Goal: Information Seeking & Learning: Learn about a topic

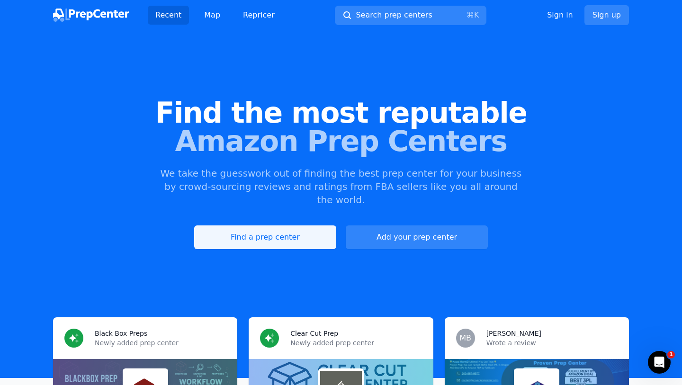
click at [300, 225] on link "Find a prep center" at bounding box center [265, 237] width 142 height 24
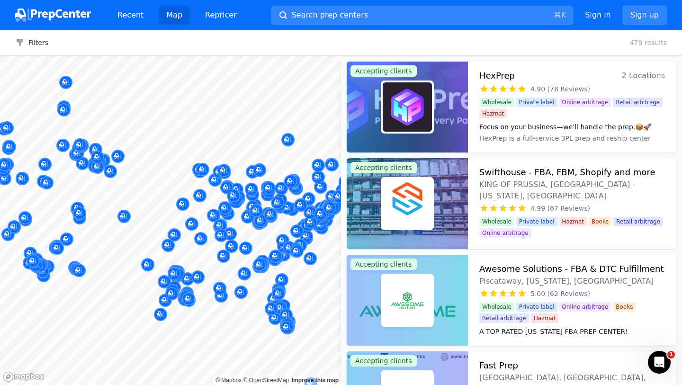
click at [37, 34] on div "Filters Clear all 479 results" at bounding box center [341, 42] width 682 height 25
click at [37, 43] on button "Filters" at bounding box center [31, 42] width 33 height 9
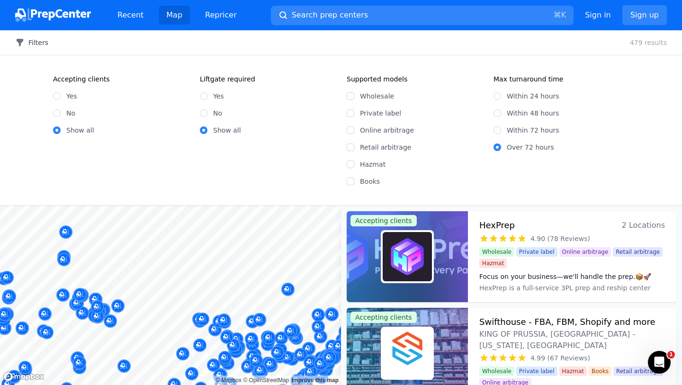
click at [22, 45] on icon "button" at bounding box center [19, 42] width 9 height 9
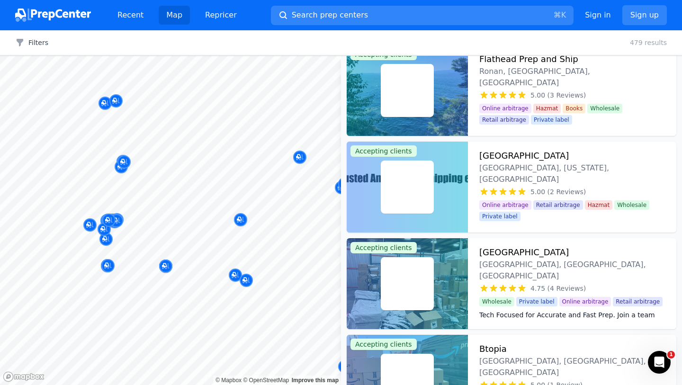
scroll to position [403, 0]
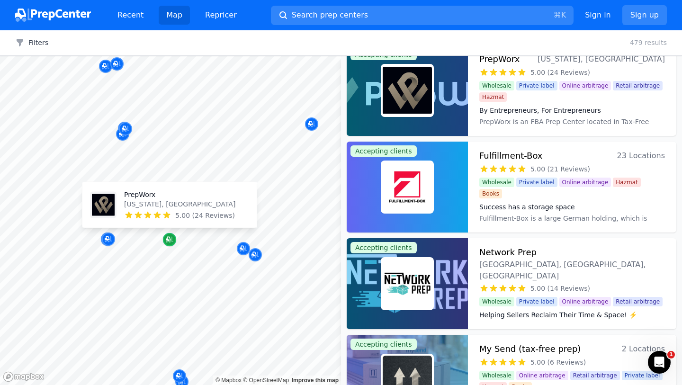
click at [170, 238] on icon "Map marker" at bounding box center [170, 239] width 8 height 9
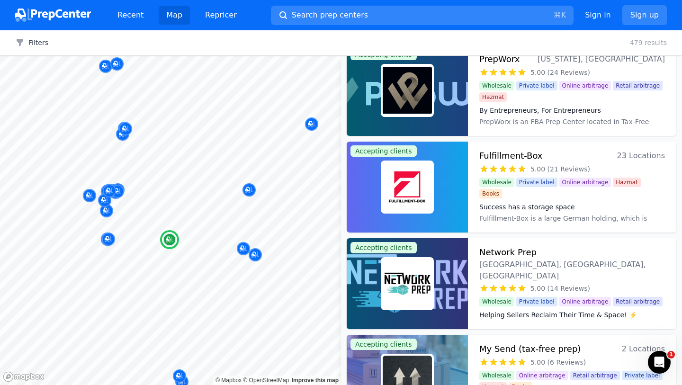
click at [404, 106] on img at bounding box center [407, 90] width 49 height 49
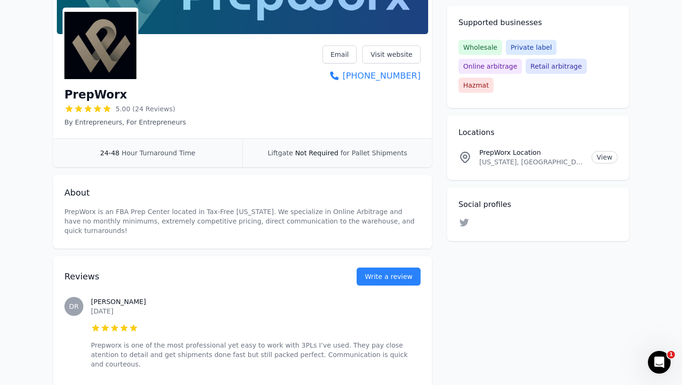
scroll to position [122, 0]
click at [401, 60] on link "Visit website" at bounding box center [391, 54] width 58 height 18
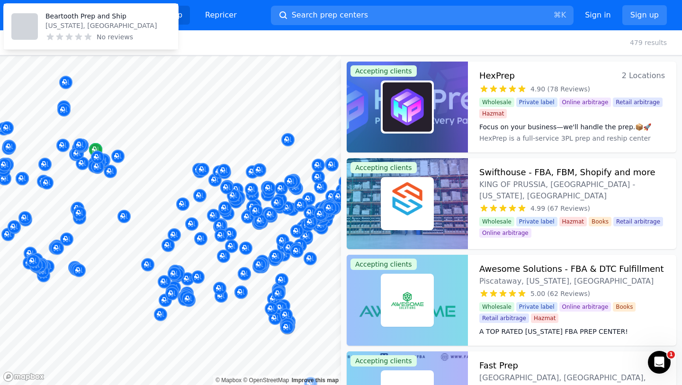
drag, startPoint x: 401, startPoint y: 60, endPoint x: 189, endPoint y: 149, distance: 230.3
click at [190, 56] on div at bounding box center [170, 56] width 341 height 0
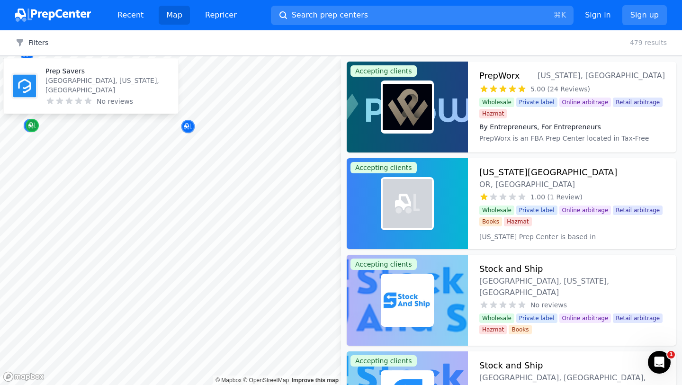
click at [33, 125] on icon "Map marker" at bounding box center [30, 125] width 5 height 5
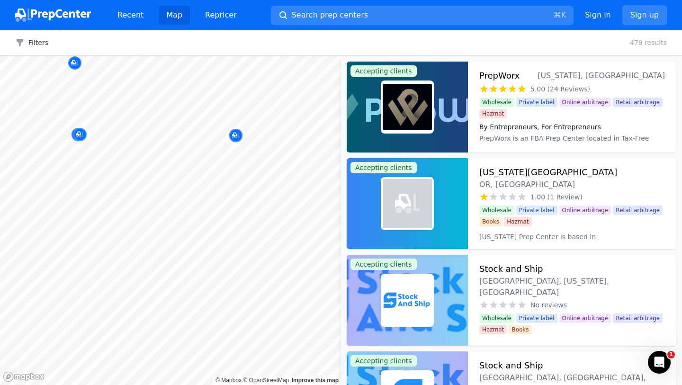
click at [107, 142] on body "Recent Map Repricer Search prep centers ⌘ K Open main menu Sign in Sign up Filt…" at bounding box center [341, 192] width 682 height 385
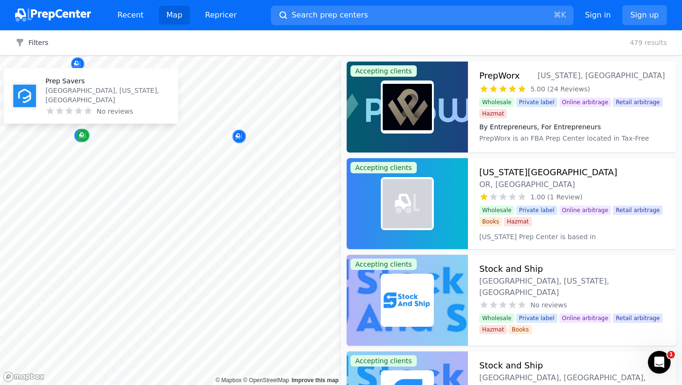
click at [83, 139] on icon "Map marker" at bounding box center [83, 135] width 8 height 9
click at [82, 134] on icon "Map marker" at bounding box center [81, 135] width 5 height 5
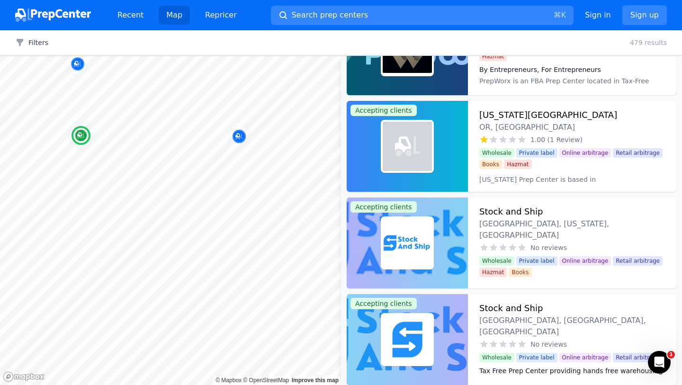
scroll to position [62, 0]
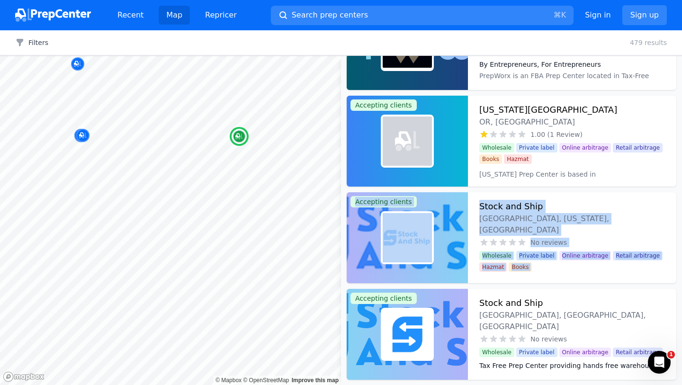
click at [549, 164] on div "[US_STATE] Prep Center is based in [GEOGRAPHIC_DATA], [US_STATE] offering Amazo…" at bounding box center [572, 171] width 186 height 15
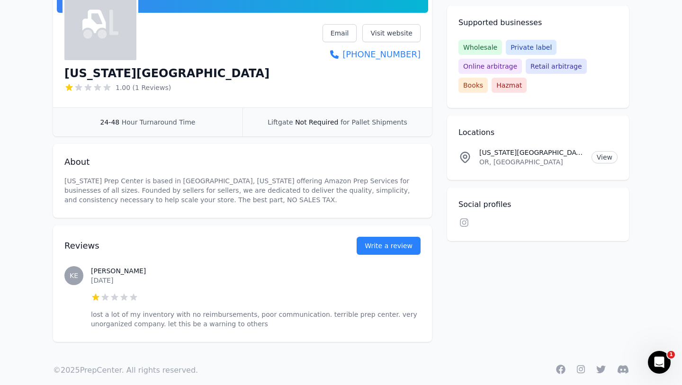
scroll to position [156, 0]
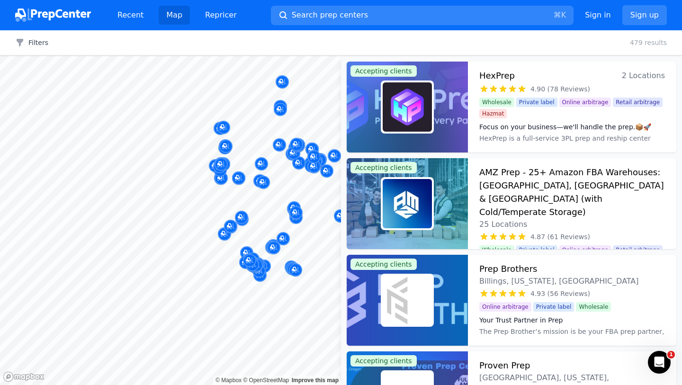
click at [389, 155] on div "Map © Mapbox © OpenStreetMap Improve this map Accepting clients HexPrep 2 Locat…" at bounding box center [341, 220] width 682 height 329
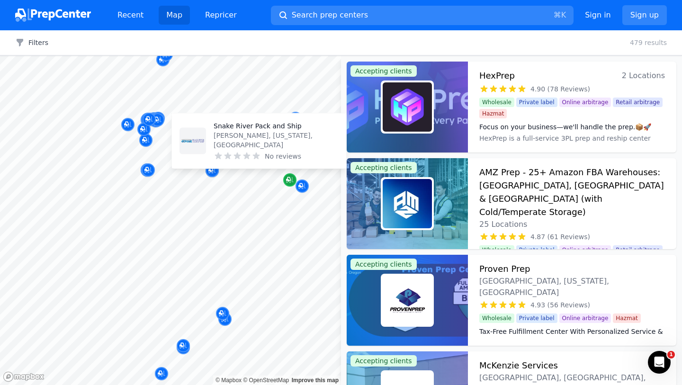
click at [289, 183] on icon "Map marker" at bounding box center [290, 179] width 8 height 9
click at [286, 148] on p "[PERSON_NAME], [US_STATE], [GEOGRAPHIC_DATA]" at bounding box center [276, 140] width 125 height 19
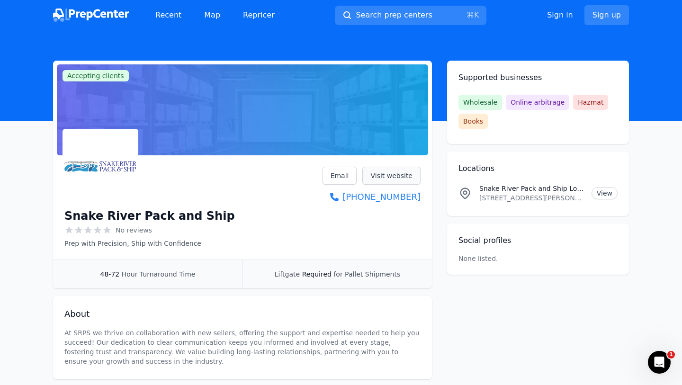
click at [376, 171] on link "Visit website" at bounding box center [391, 176] width 58 height 18
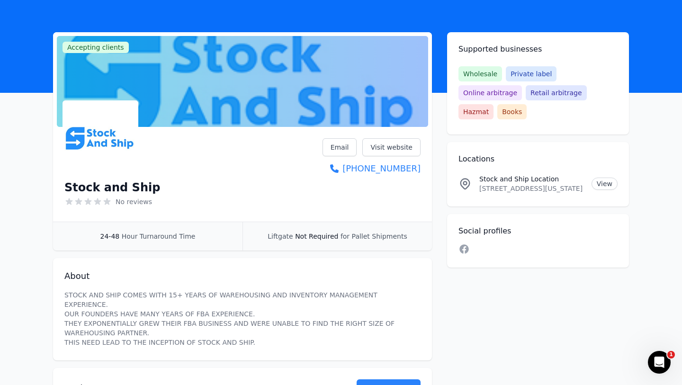
scroll to position [33, 0]
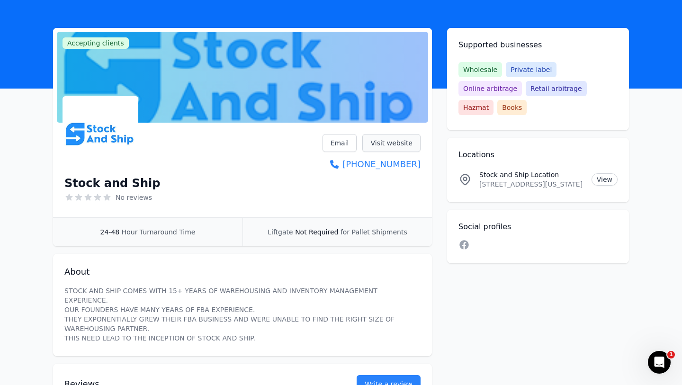
click at [407, 141] on link "Visit website" at bounding box center [391, 143] width 58 height 18
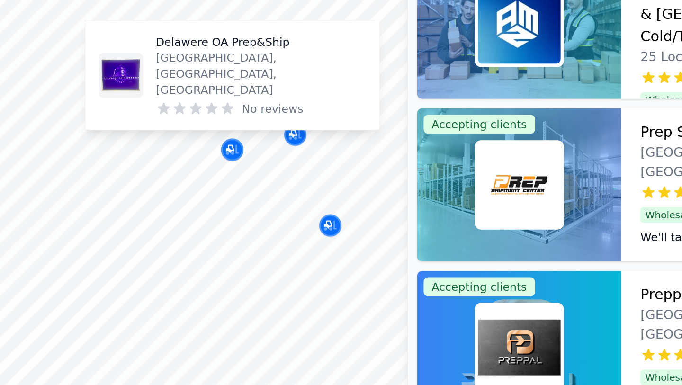
click at [240, 150] on p "[GEOGRAPHIC_DATA], [GEOGRAPHIC_DATA], [GEOGRAPHIC_DATA]" at bounding box center [253, 138] width 125 height 28
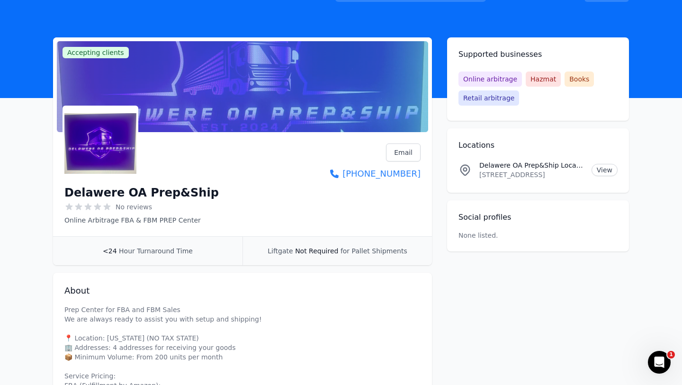
scroll to position [27, 0]
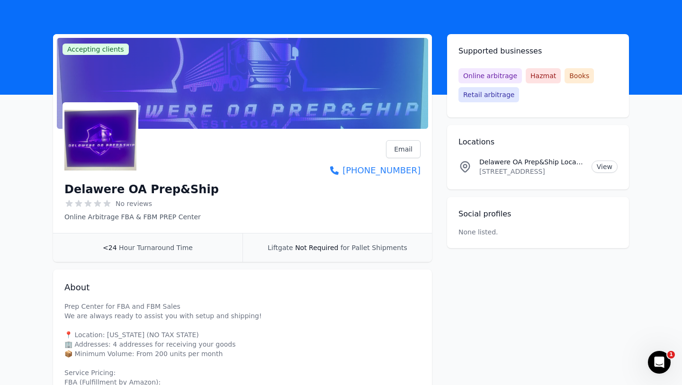
click at [182, 186] on h1 "Delawere OA Prep&Ship" at bounding box center [141, 189] width 154 height 15
copy div "Delawere OA Prep&Ship"
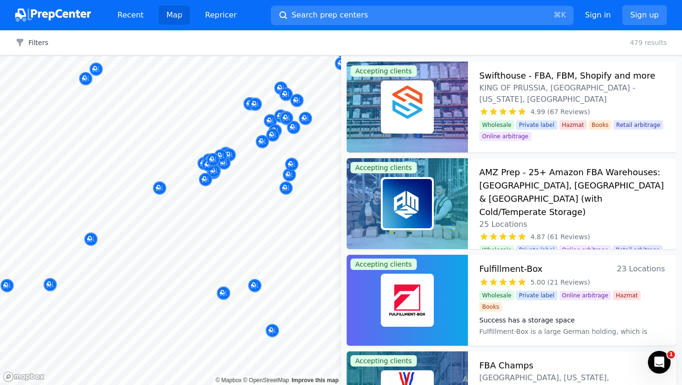
click at [206, 180] on div "Bubble Box Prep Vineland, New Jersey, US 5.00 (1 Review)" at bounding box center [286, 149] width 182 height 64
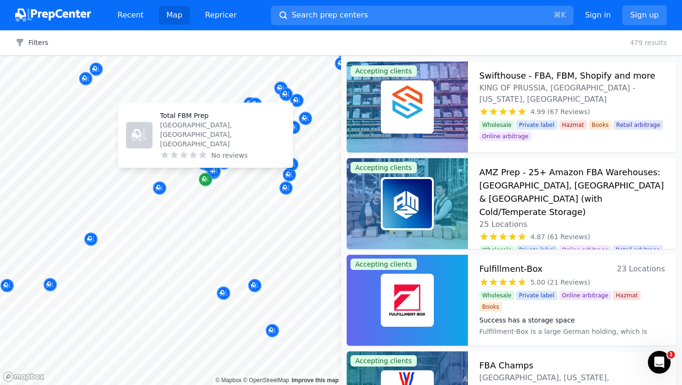
click at [207, 185] on div "Map marker" at bounding box center [205, 179] width 13 height 13
click at [205, 180] on div "Bubble Box Prep Vineland, New Jersey, US 5.00 (1 Review)" at bounding box center [286, 149] width 182 height 64
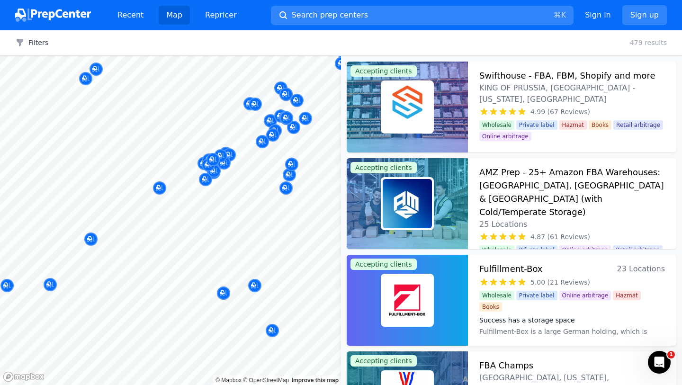
click at [203, 177] on div at bounding box center [286, 178] width 182 height 8
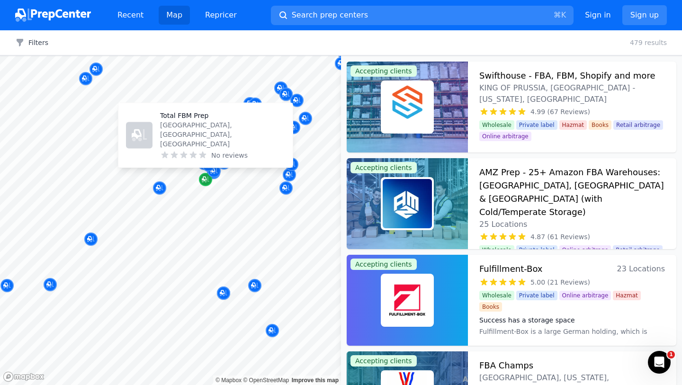
click at [205, 184] on icon "Map marker" at bounding box center [206, 179] width 8 height 9
click at [205, 185] on div "Map marker" at bounding box center [205, 179] width 13 height 13
click at [201, 144] on p "[GEOGRAPHIC_DATA], [GEOGRAPHIC_DATA], [GEOGRAPHIC_DATA]" at bounding box center [222, 134] width 125 height 28
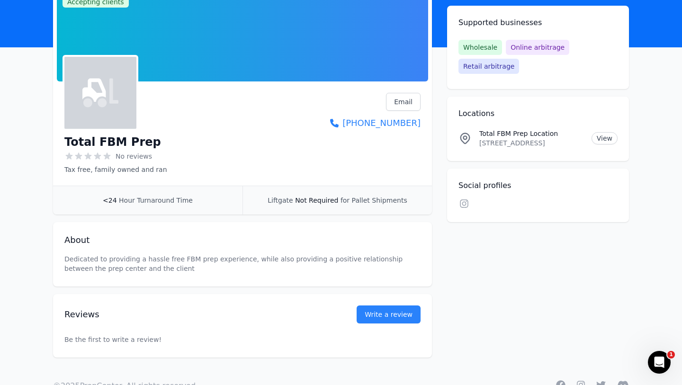
scroll to position [103, 0]
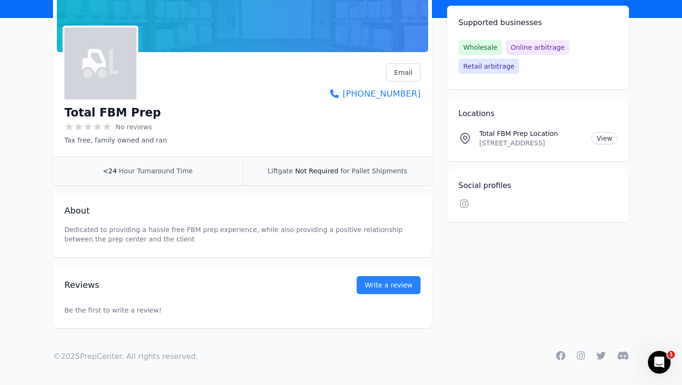
click at [129, 107] on h1 "Total FBM Prep" at bounding box center [112, 112] width 97 height 15
copy div "Total FBM Prep"
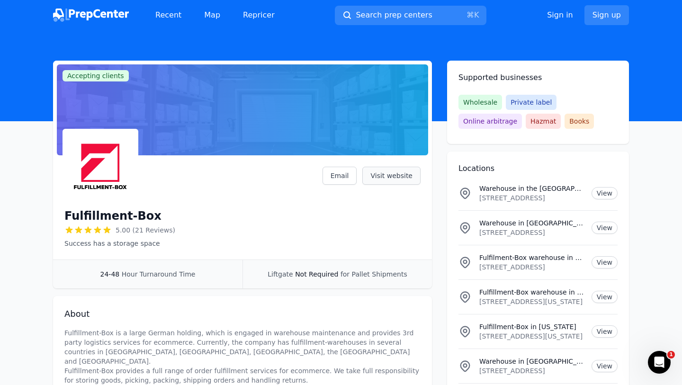
click at [391, 172] on link "Visit website" at bounding box center [391, 176] width 58 height 18
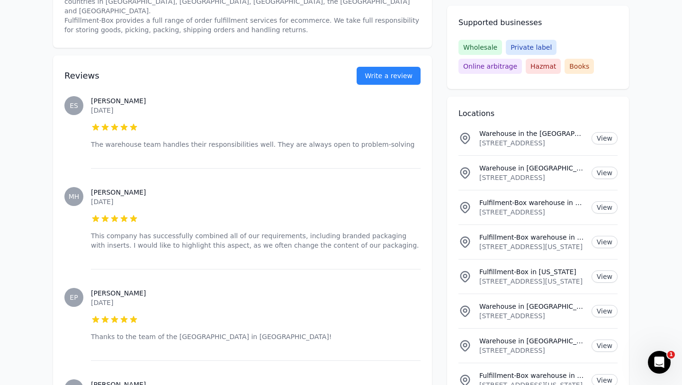
scroll to position [351, 0]
